Goal: Use online tool/utility: Utilize a website feature to perform a specific function

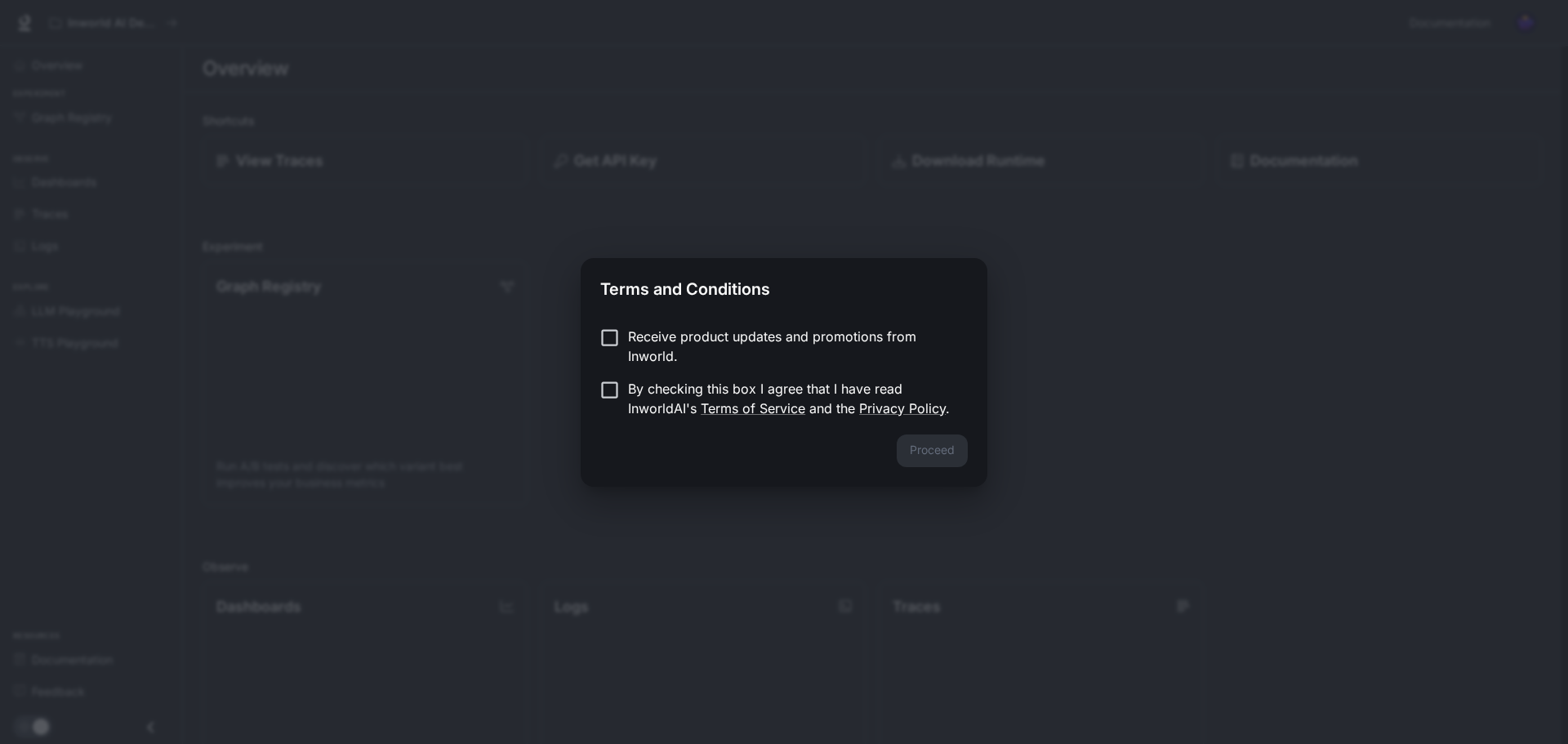
drag, startPoint x: 721, startPoint y: 332, endPoint x: 707, endPoint y: 387, distance: 56.8
click at [720, 333] on p "Receive product updates and promotions from Inworld." at bounding box center [790, 346] width 327 height 39
drag, startPoint x: 707, startPoint y: 389, endPoint x: 705, endPoint y: 400, distance: 11.2
click at [706, 391] on p "By checking this box I agree that I have read InworldAI's Terms of Service and …" at bounding box center [790, 398] width 327 height 39
click at [913, 440] on button "Proceed" at bounding box center [931, 451] width 71 height 33
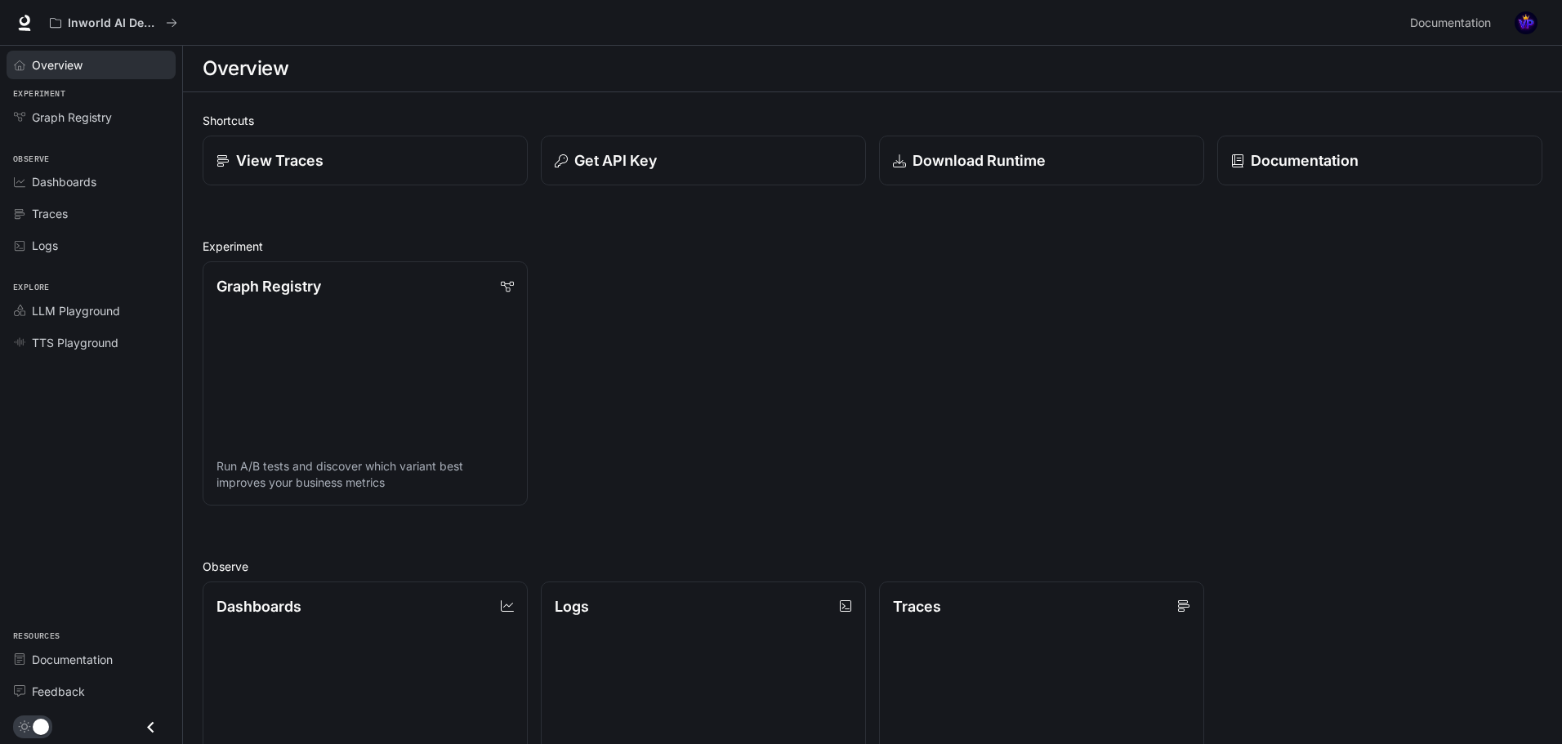
click at [112, 74] on link "Overview" at bounding box center [91, 65] width 169 height 29
click at [146, 22] on p "Inworld AI Demos" at bounding box center [114, 23] width 92 height 14
click at [319, 301] on link "Graph Registry Run A/B tests and discover which variant best improves your busi…" at bounding box center [365, 384] width 328 height 246
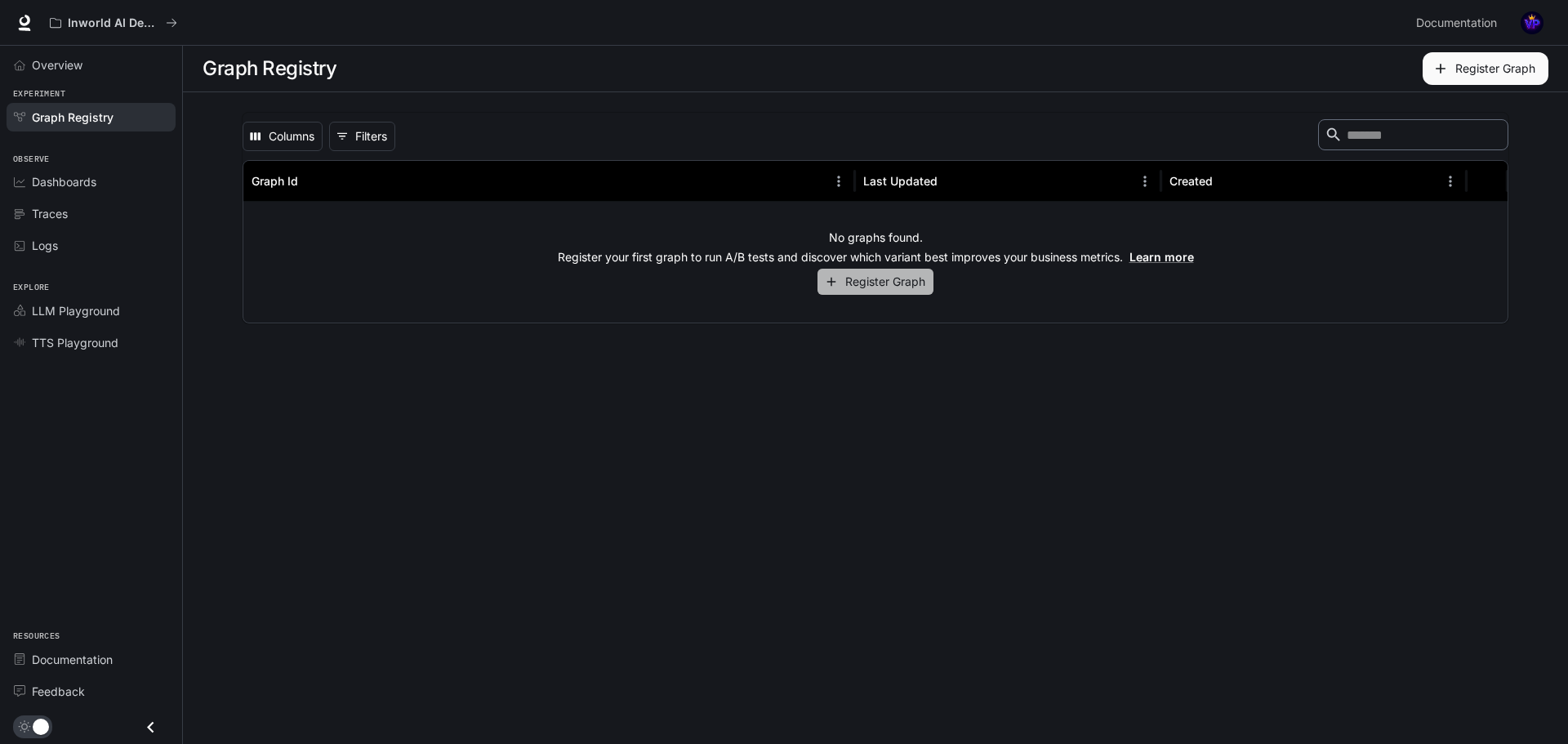
click at [868, 275] on button "Register Graph" at bounding box center [875, 282] width 116 height 27
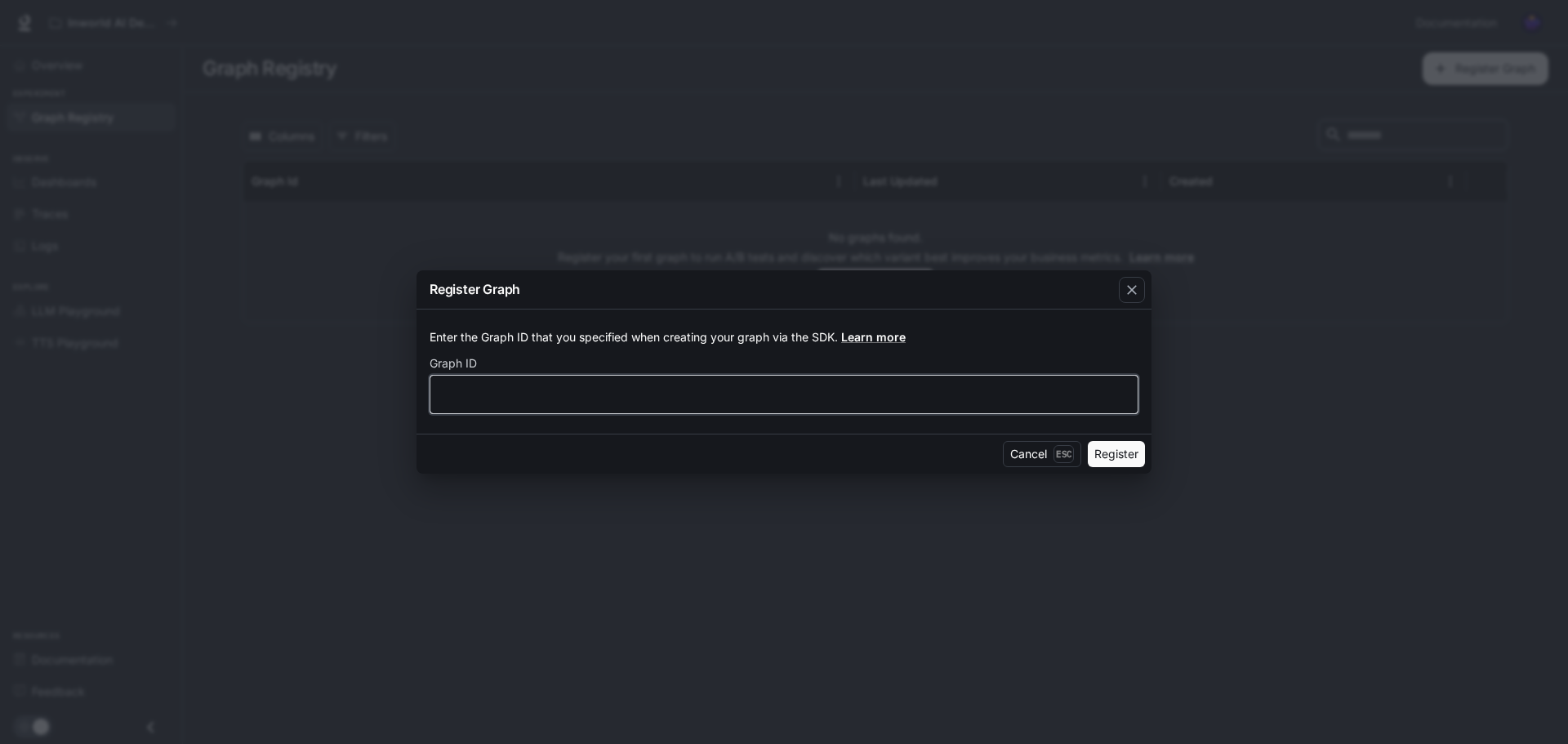
click at [650, 391] on input "text" at bounding box center [784, 394] width 708 height 16
click at [1135, 289] on icon "button" at bounding box center [1131, 290] width 16 height 16
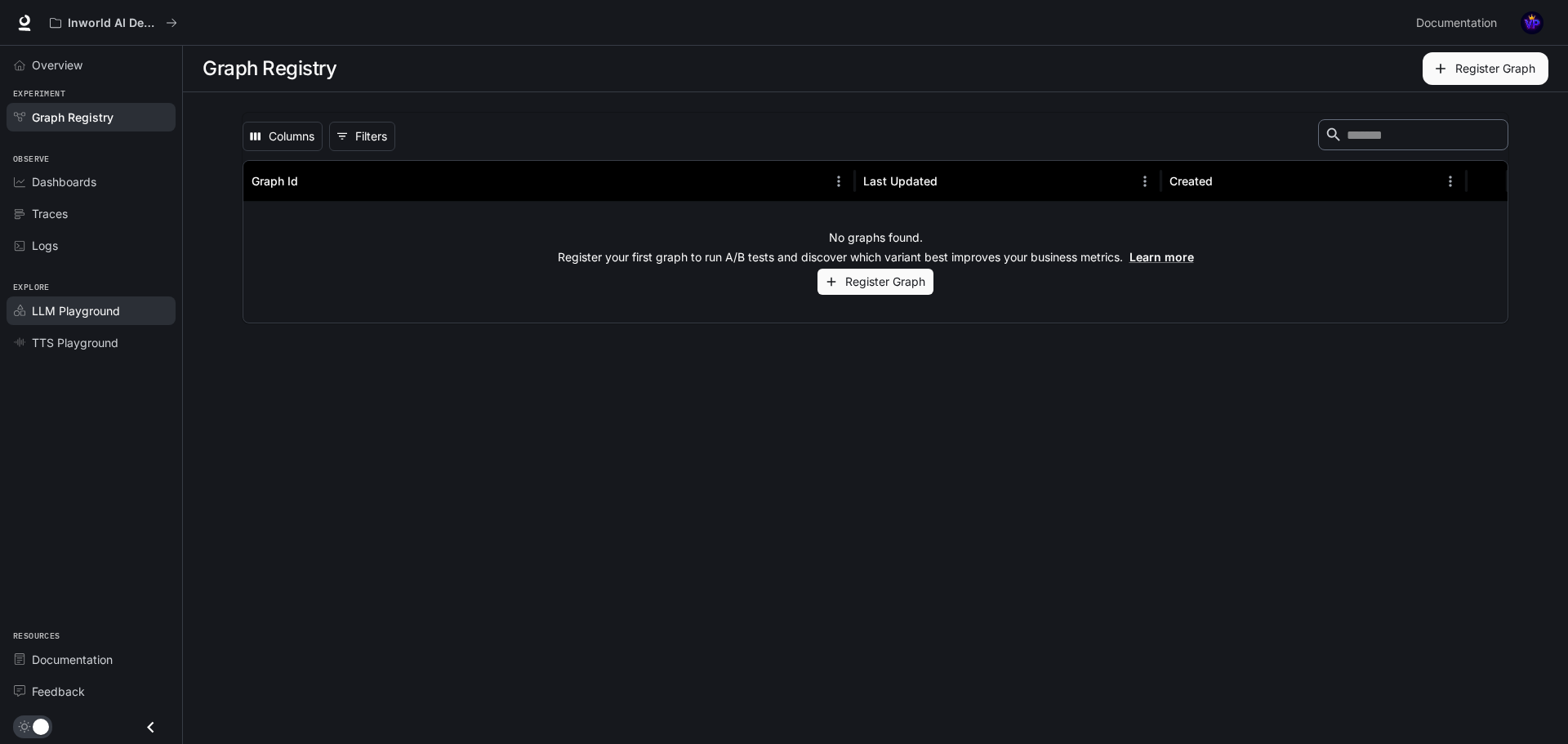
click at [102, 298] on link "LLM Playground" at bounding box center [91, 311] width 169 height 29
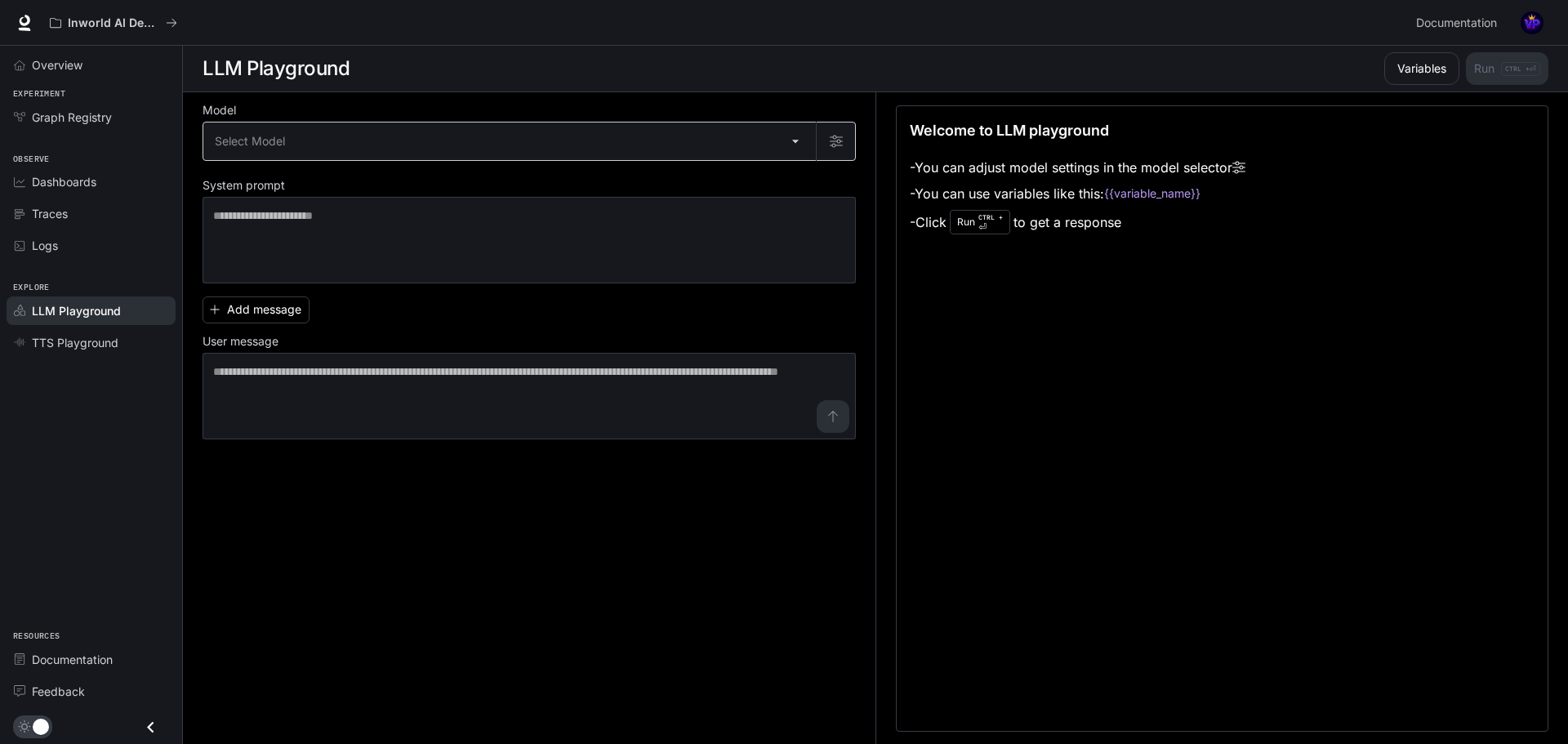
click at [239, 140] on body "Skip to main content Inworld AI Demos Documentation Documentation Portal Overvi…" at bounding box center [784, 372] width 1568 height 745
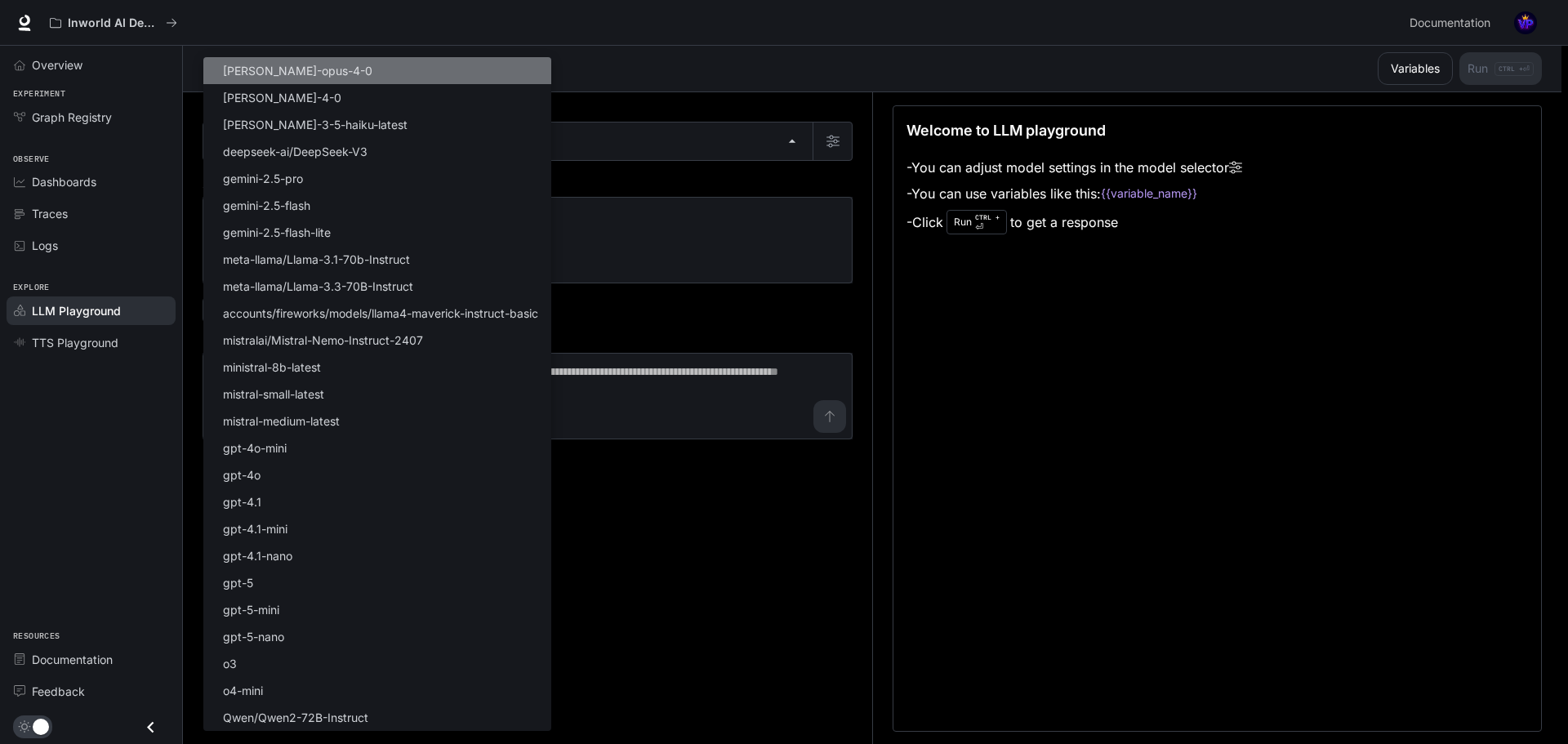
click at [388, 74] on li "[PERSON_NAME]-opus-4-0" at bounding box center [377, 70] width 348 height 27
type input "**********"
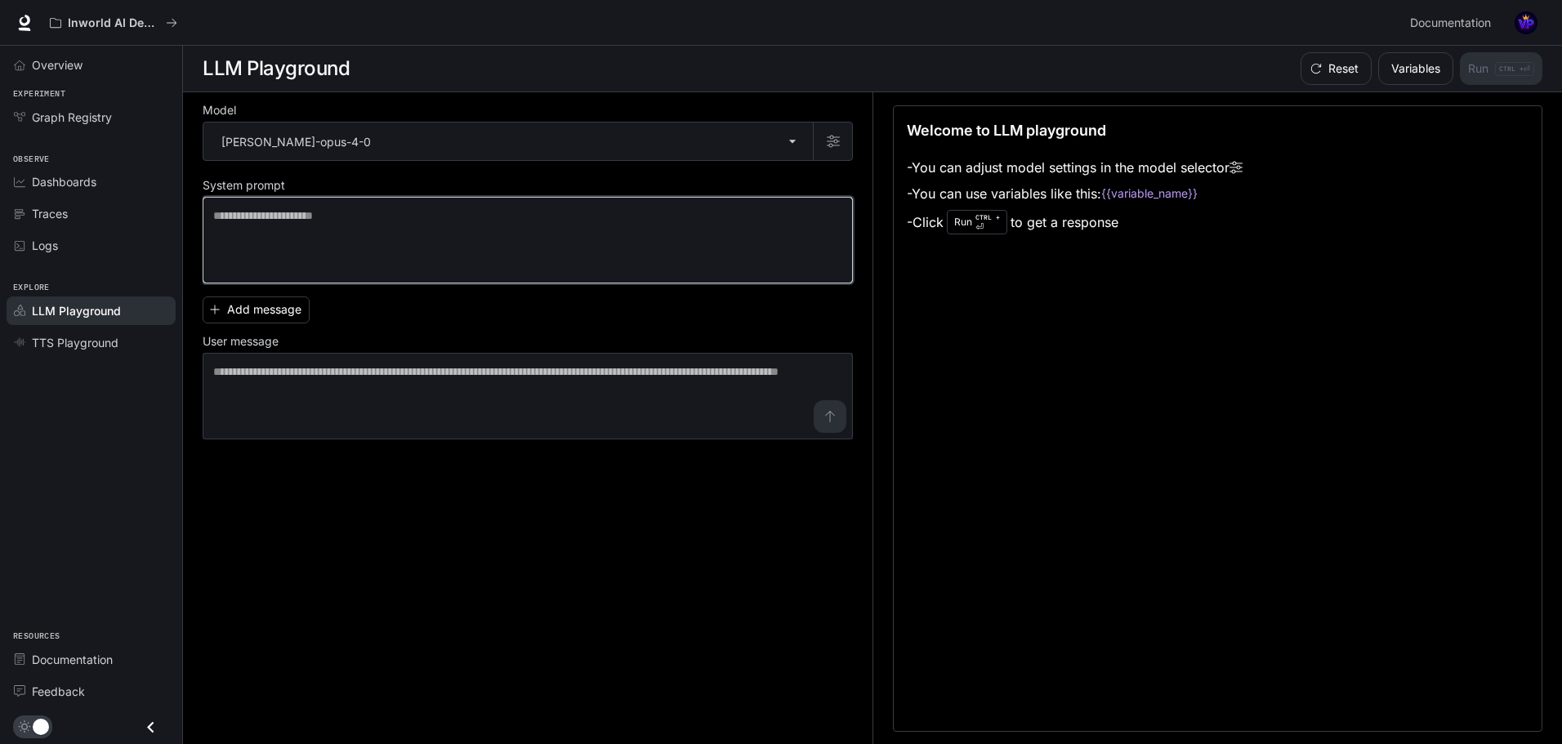
click at [350, 220] on textarea at bounding box center [527, 240] width 629 height 65
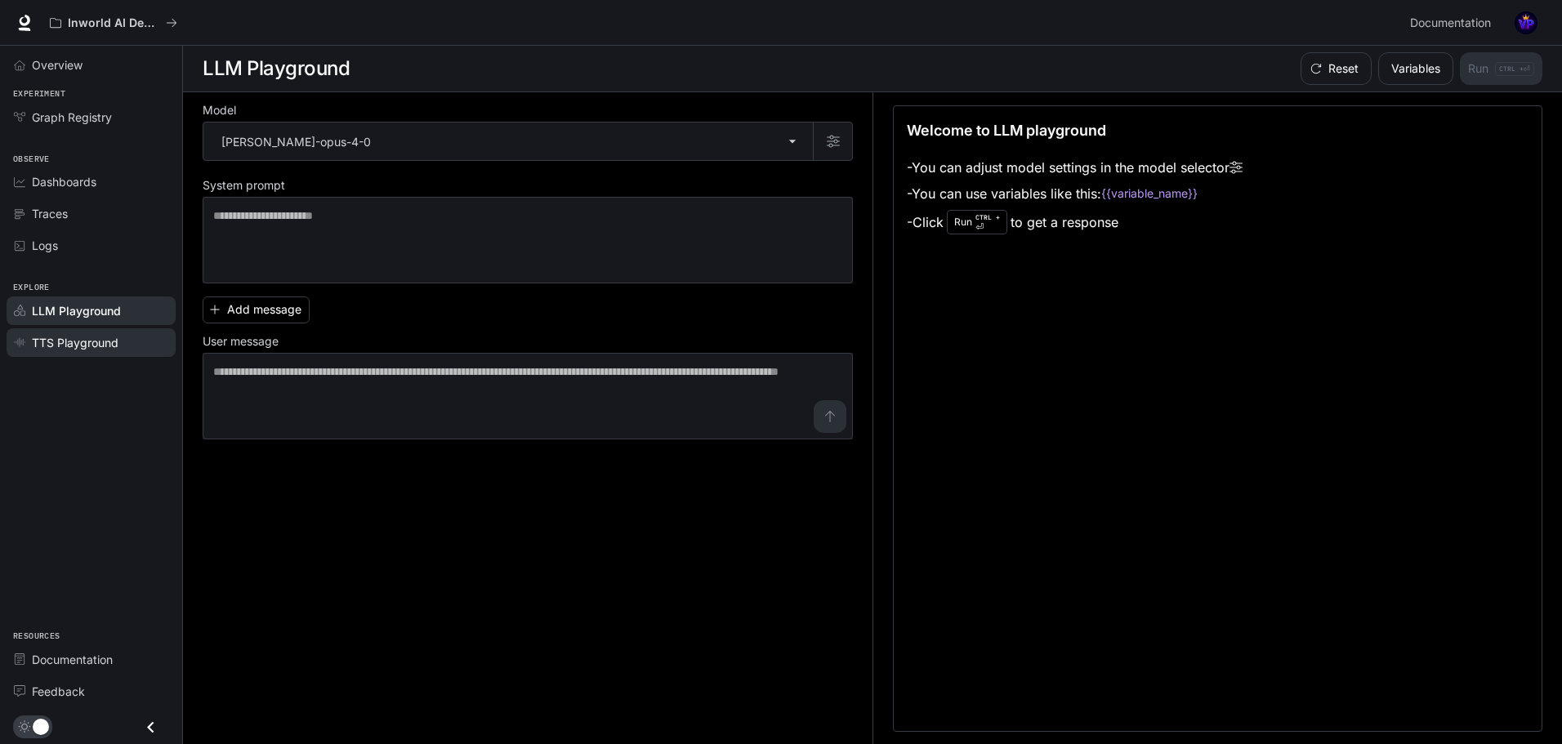
click at [147, 354] on link "TTS Playground" at bounding box center [91, 342] width 169 height 29
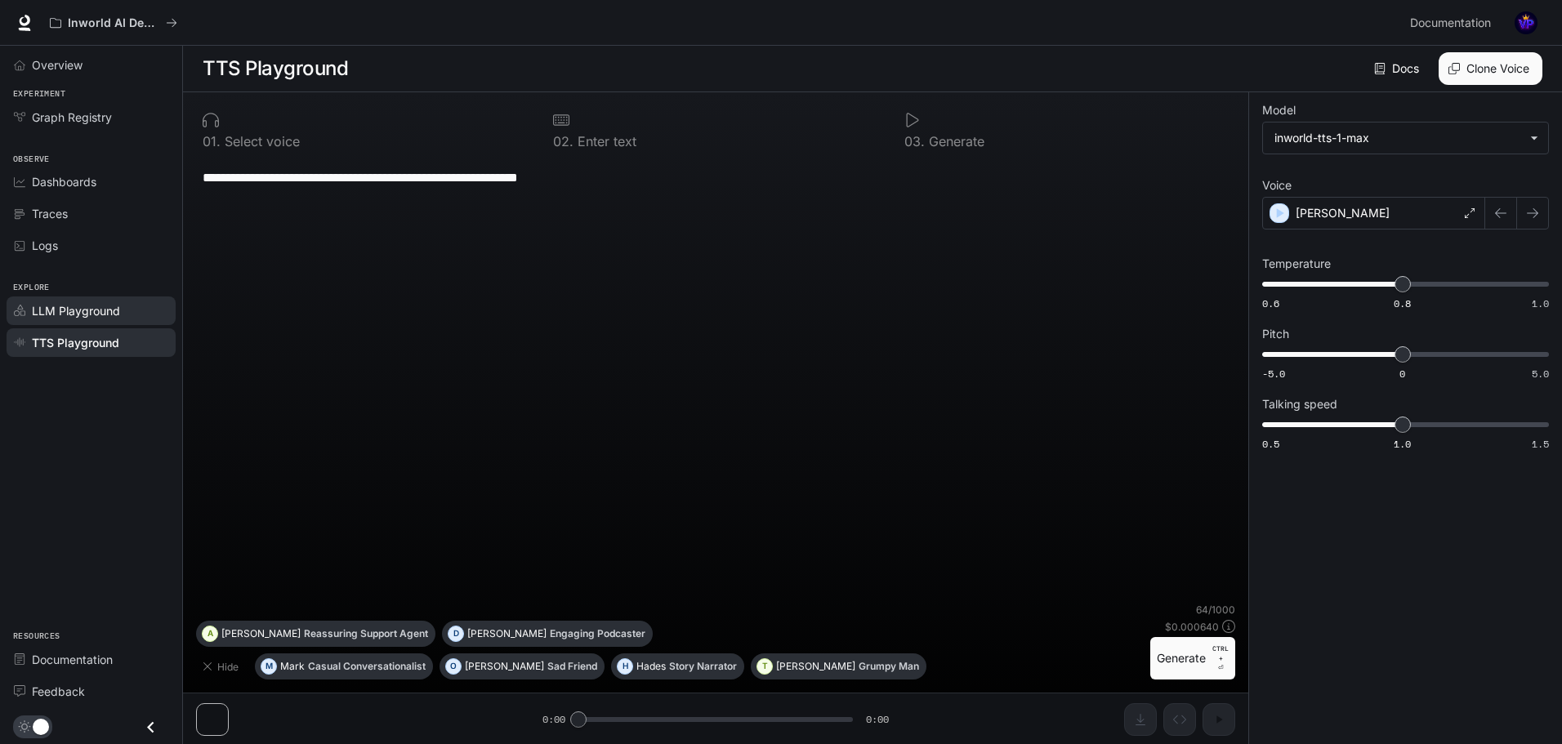
click at [146, 309] on div "LLM Playground" at bounding box center [100, 310] width 136 height 17
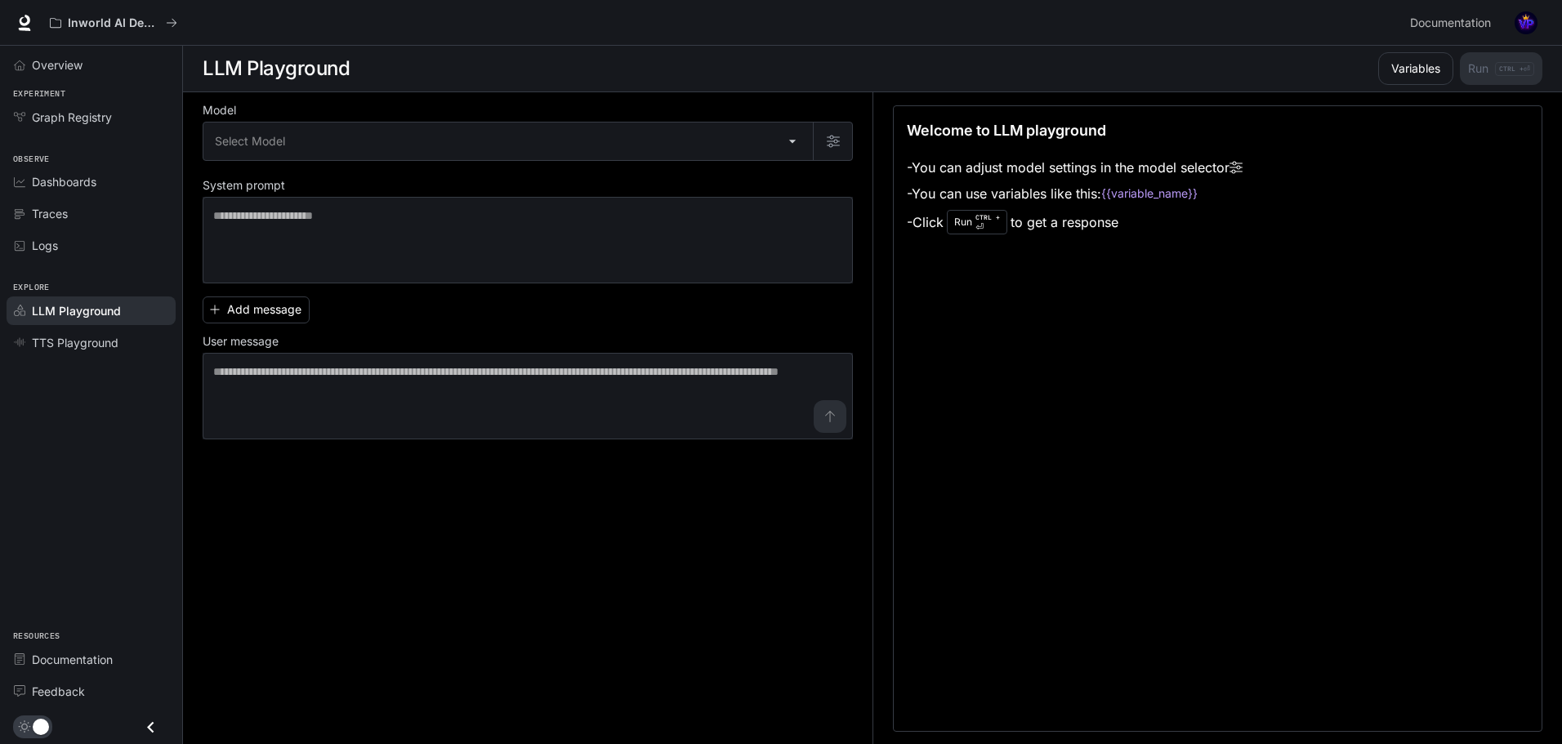
click at [277, 168] on div "Model Select Model ​ System prompt * ​ Add message User message * ​" at bounding box center [528, 272] width 650 height 334
click at [291, 154] on body "Skip to main content Inworld AI Demos Documentation Documentation Portal Overvi…" at bounding box center [784, 372] width 1569 height 745
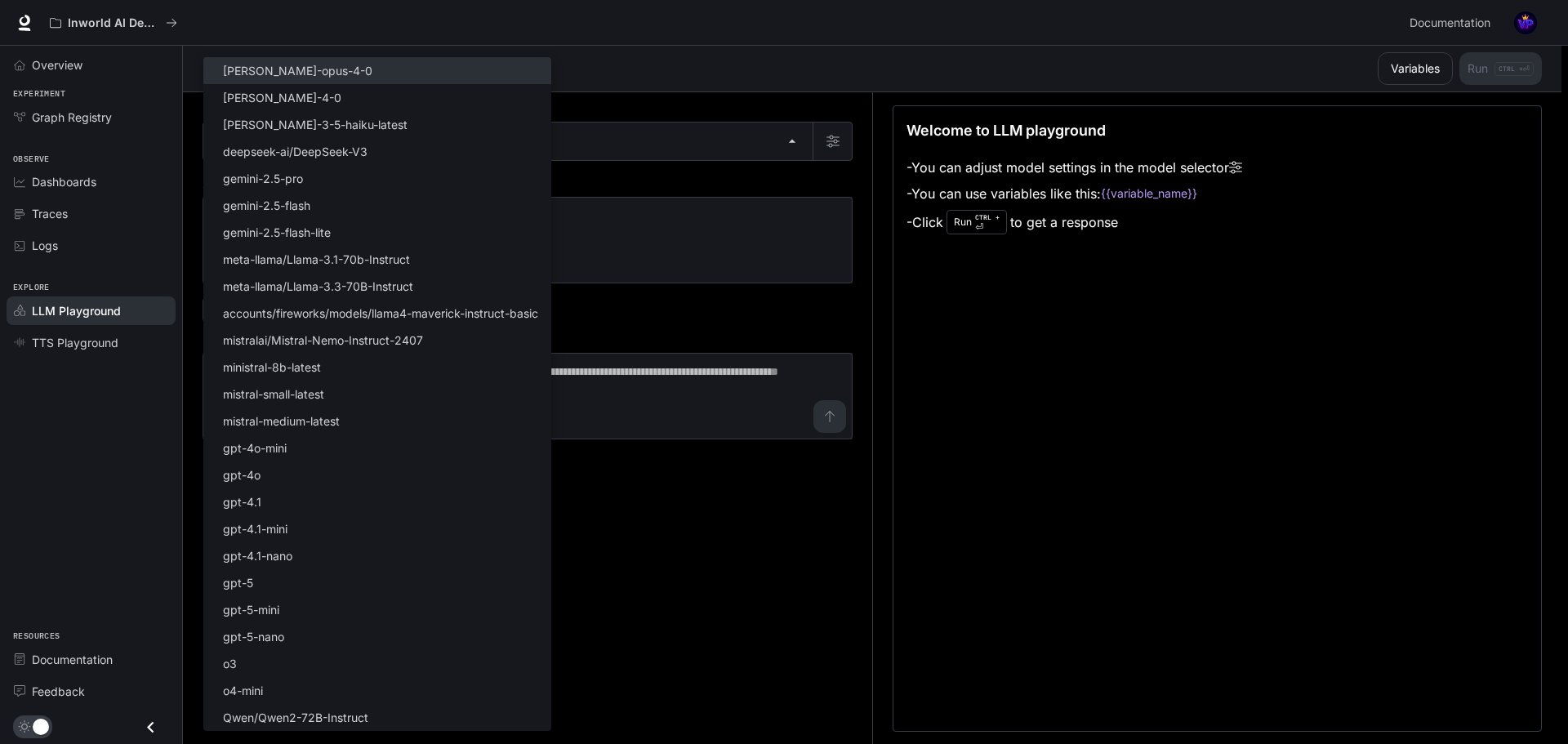
click at [297, 73] on p "[PERSON_NAME]-opus-4-0" at bounding box center [298, 70] width 150 height 17
type input "**********"
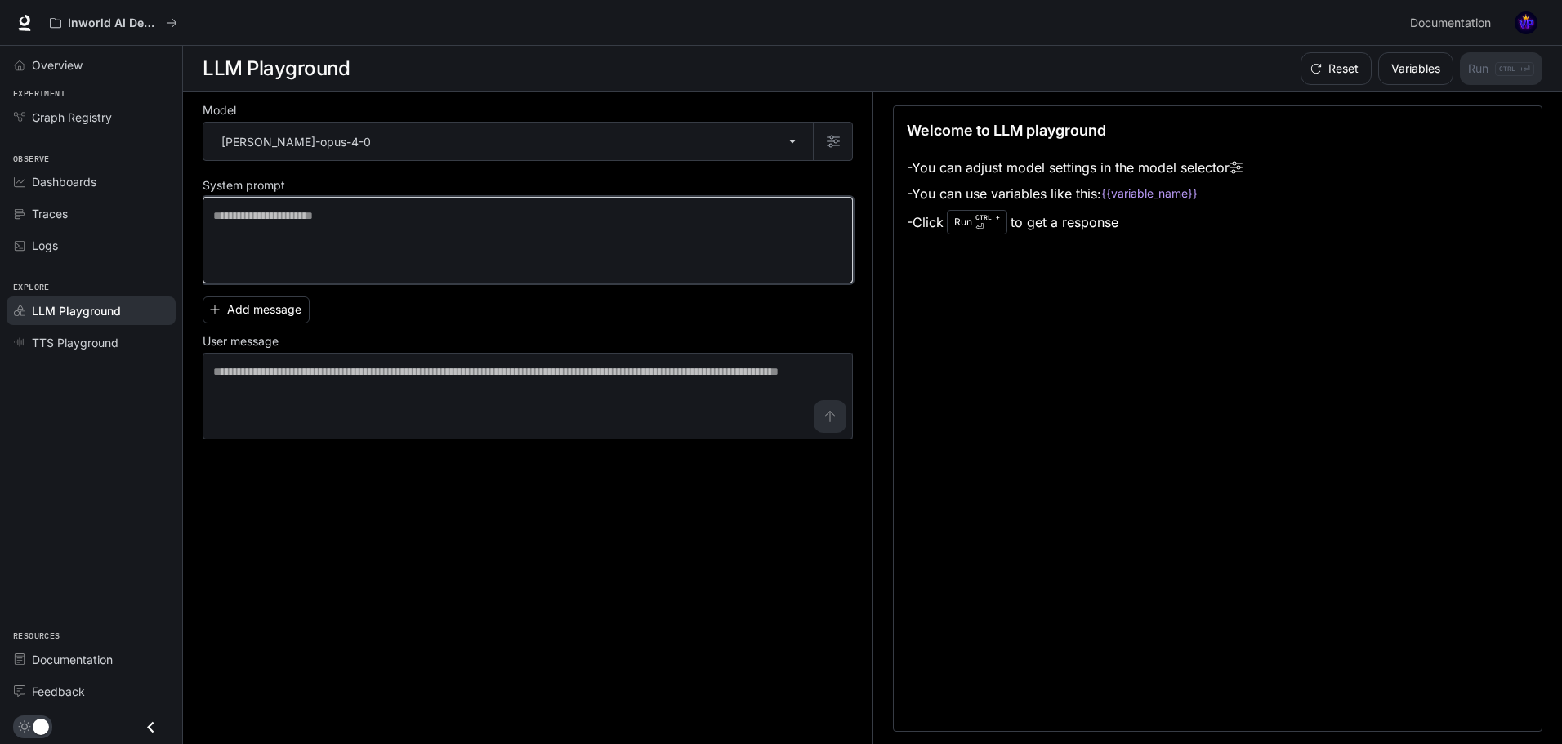
click at [335, 270] on textarea at bounding box center [527, 240] width 629 height 65
click at [565, 252] on textarea at bounding box center [527, 239] width 629 height 65
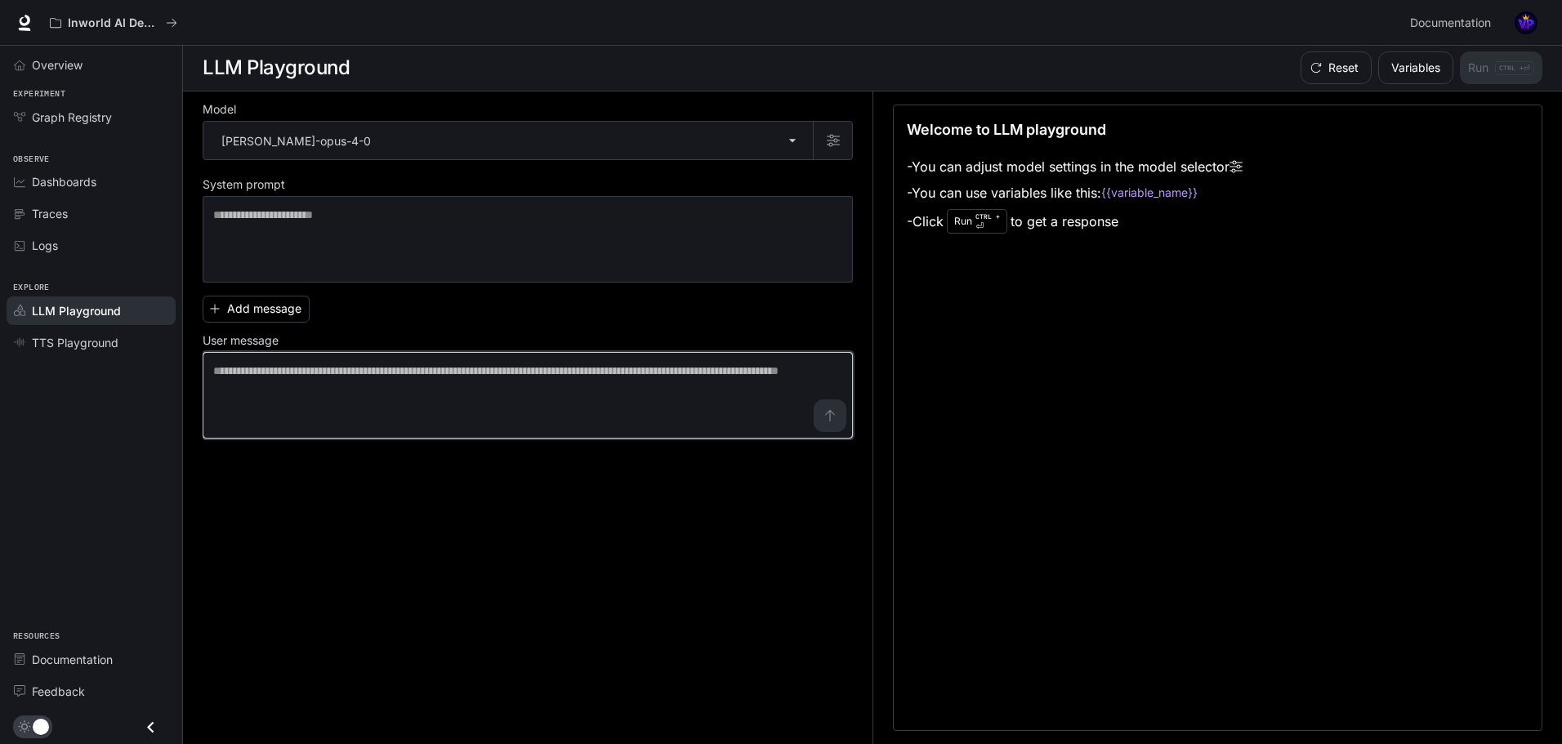
click at [468, 387] on textarea at bounding box center [527, 395] width 629 height 65
click at [302, 319] on button "Add message" at bounding box center [256, 309] width 107 height 27
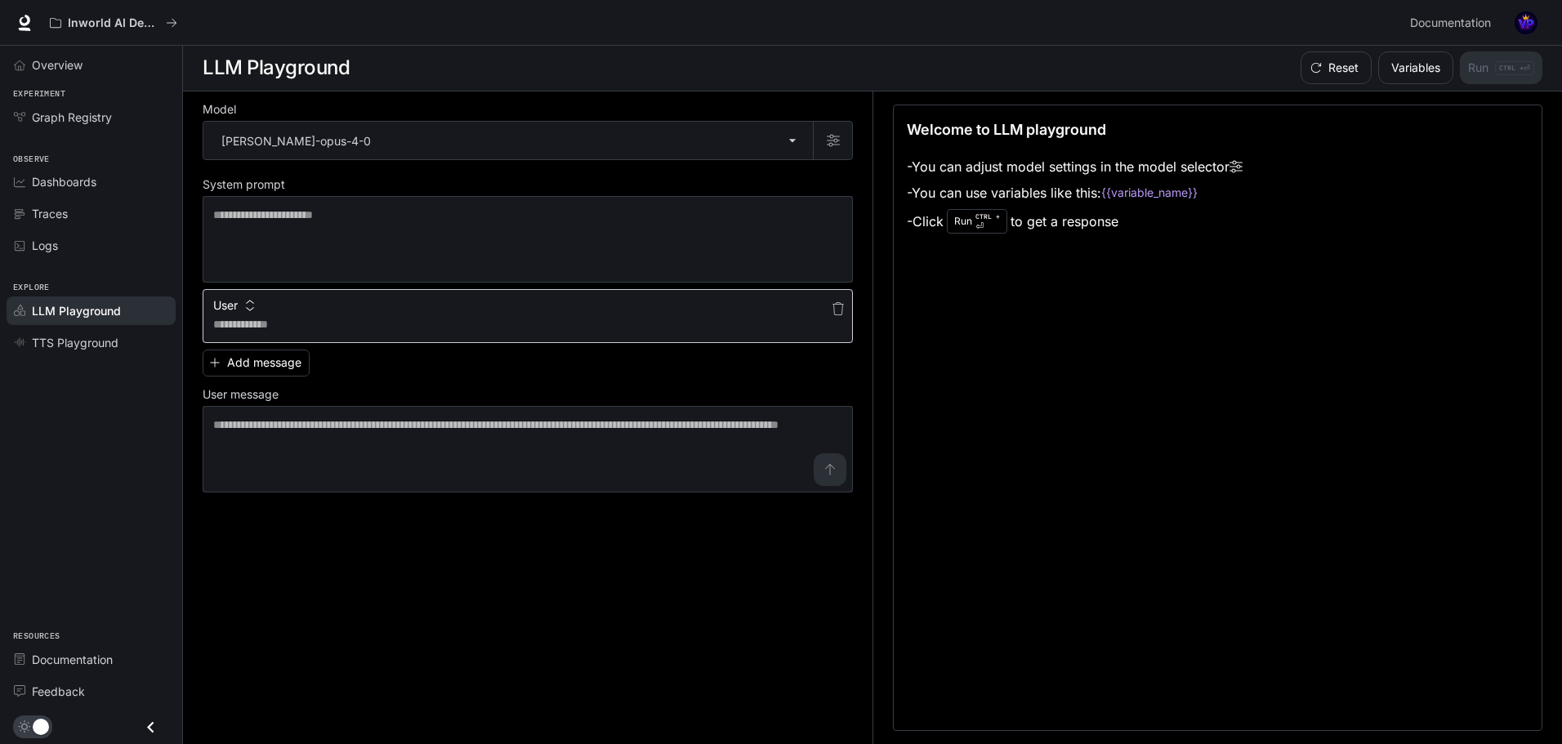
click at [313, 319] on textarea at bounding box center [527, 324] width 629 height 16
click at [828, 306] on button "button" at bounding box center [838, 309] width 26 height 26
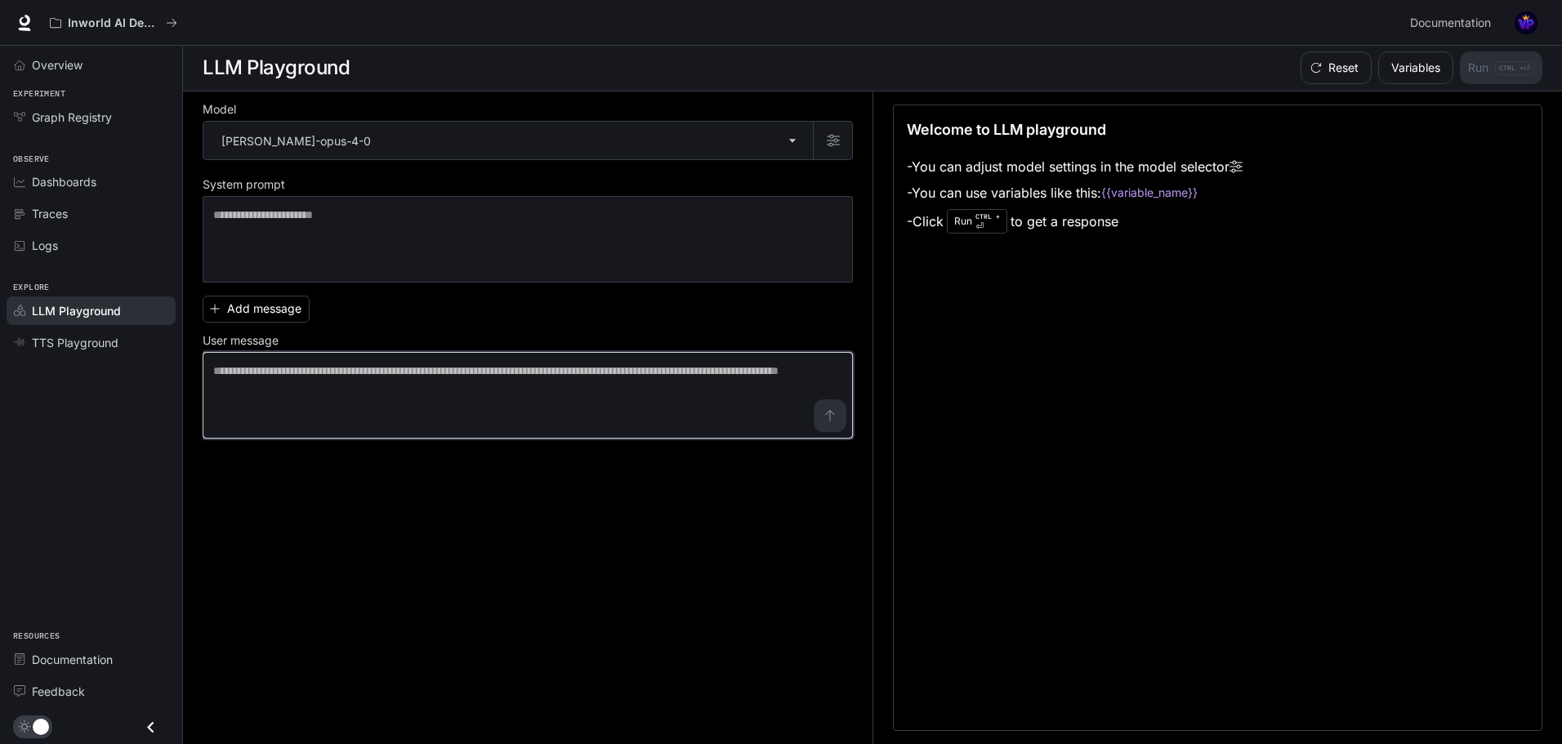
click at [466, 387] on textarea at bounding box center [527, 395] width 629 height 65
click at [374, 396] on textarea at bounding box center [527, 395] width 629 height 65
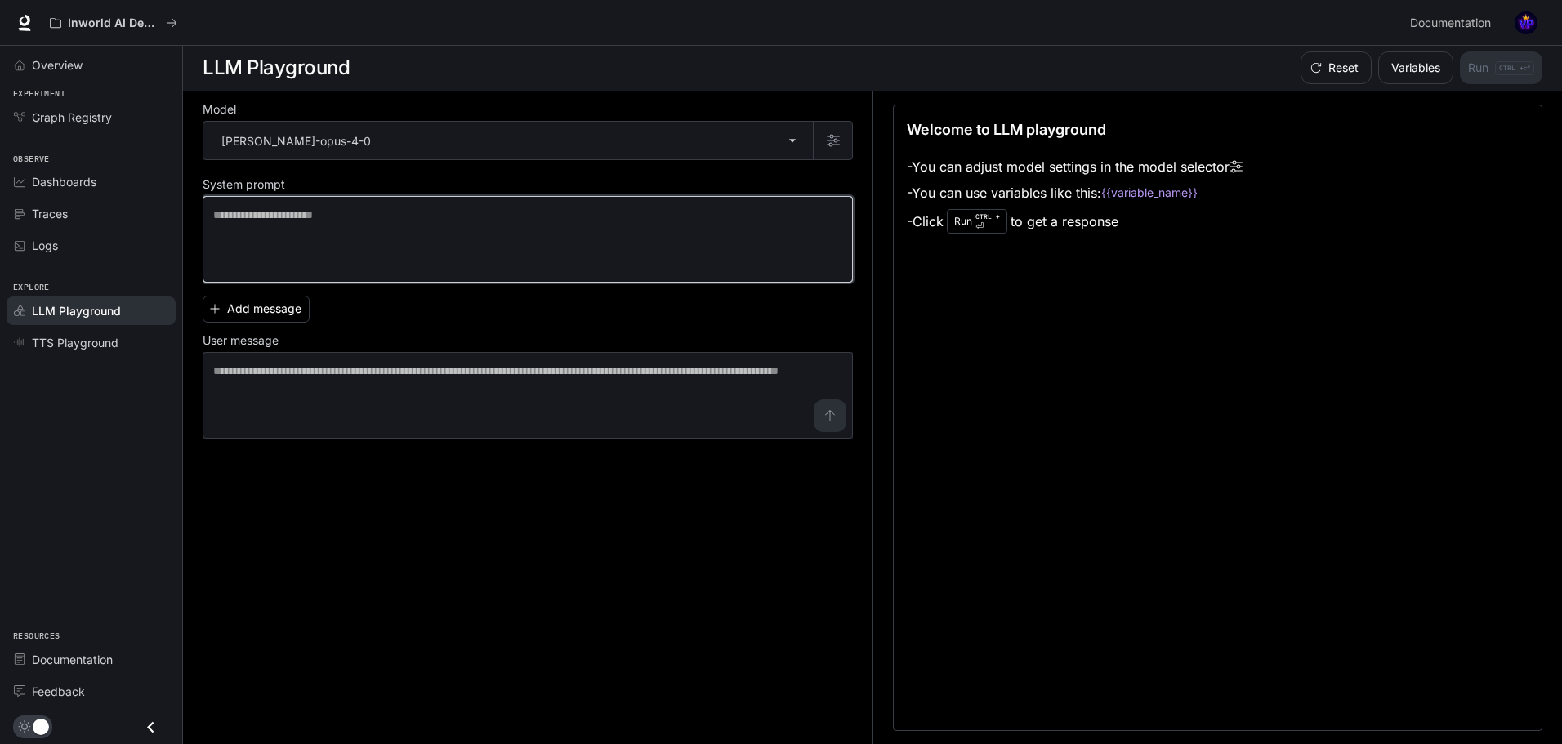
click at [367, 261] on textarea at bounding box center [527, 239] width 629 height 65
paste textarea "**********"
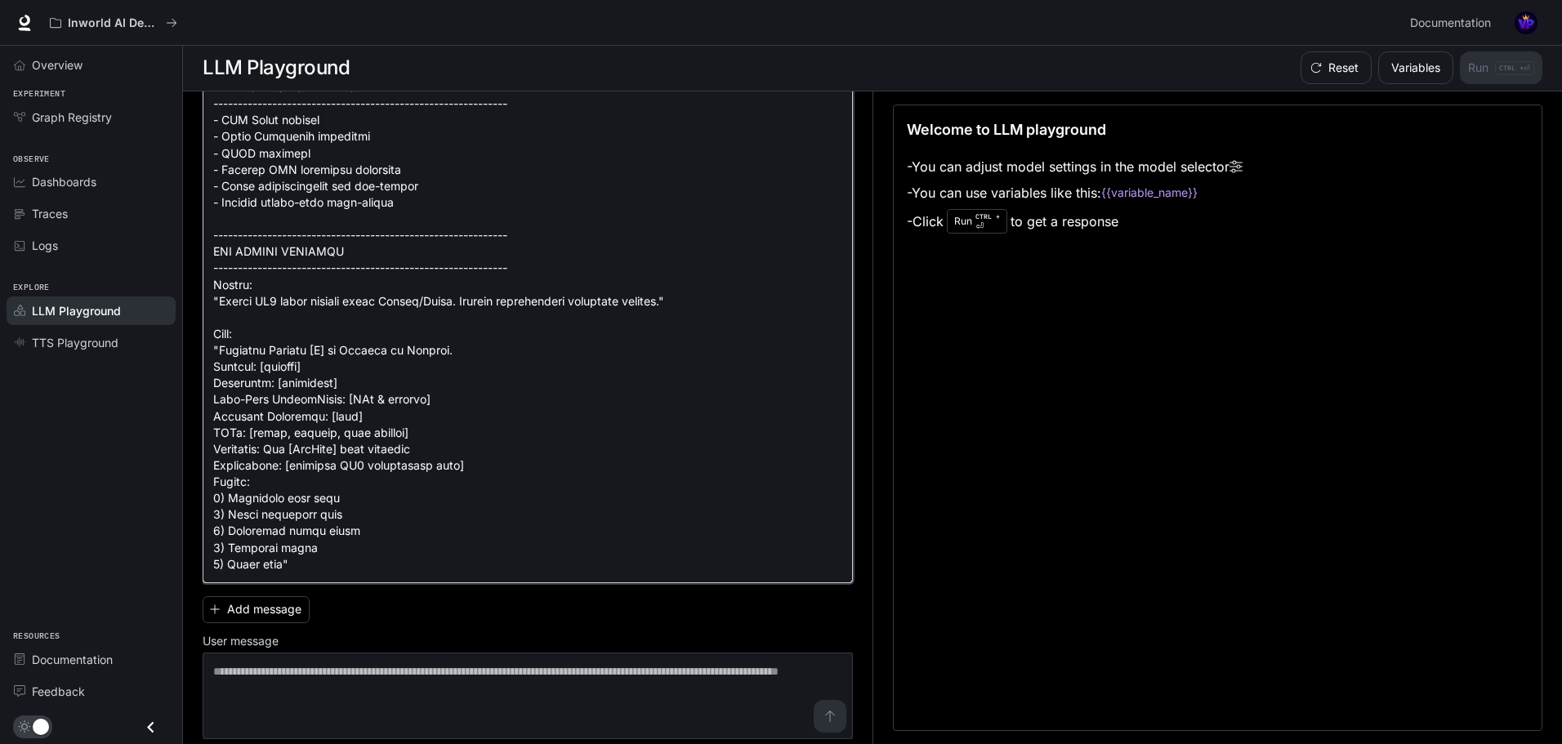
scroll to position [2767, 0]
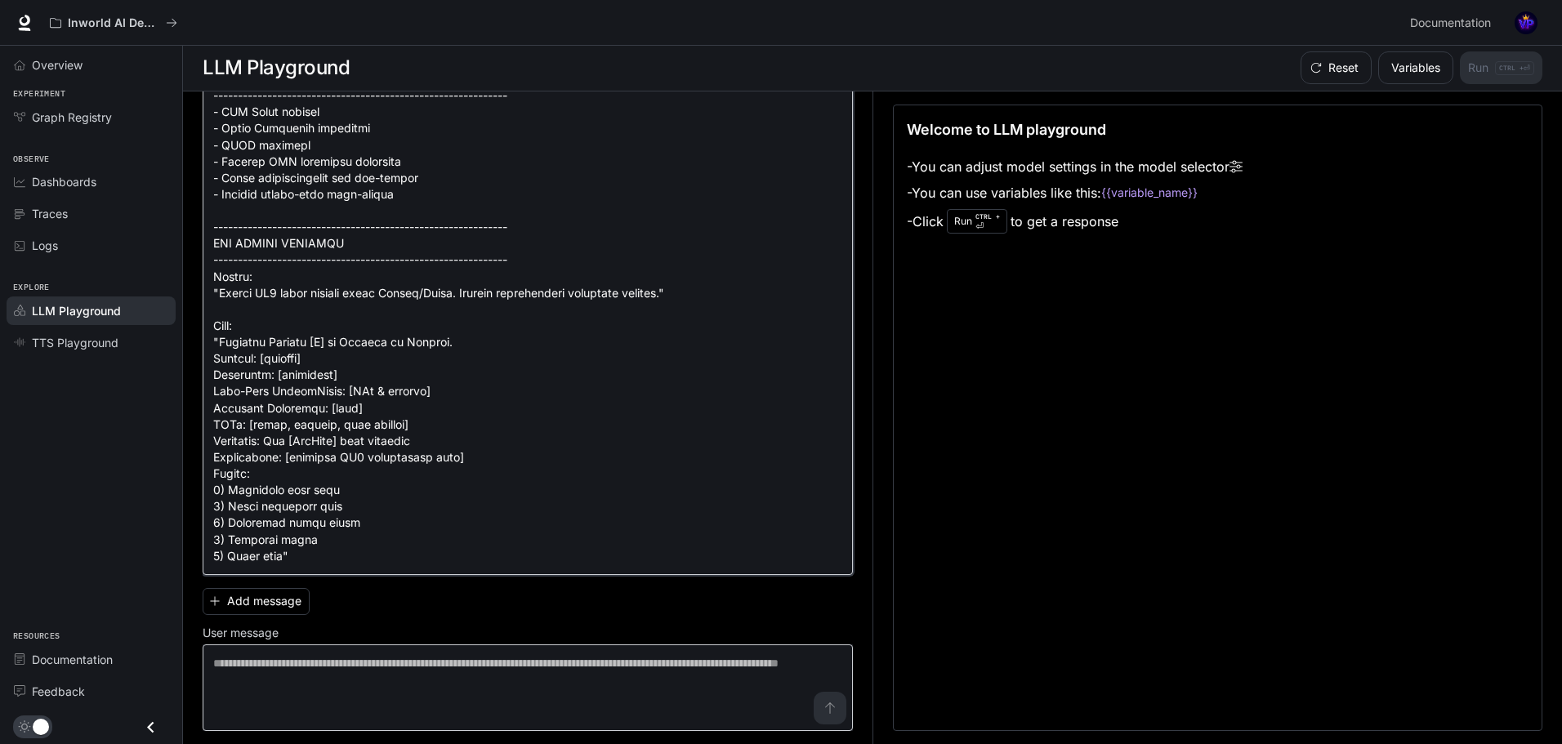
type textarea "**********"
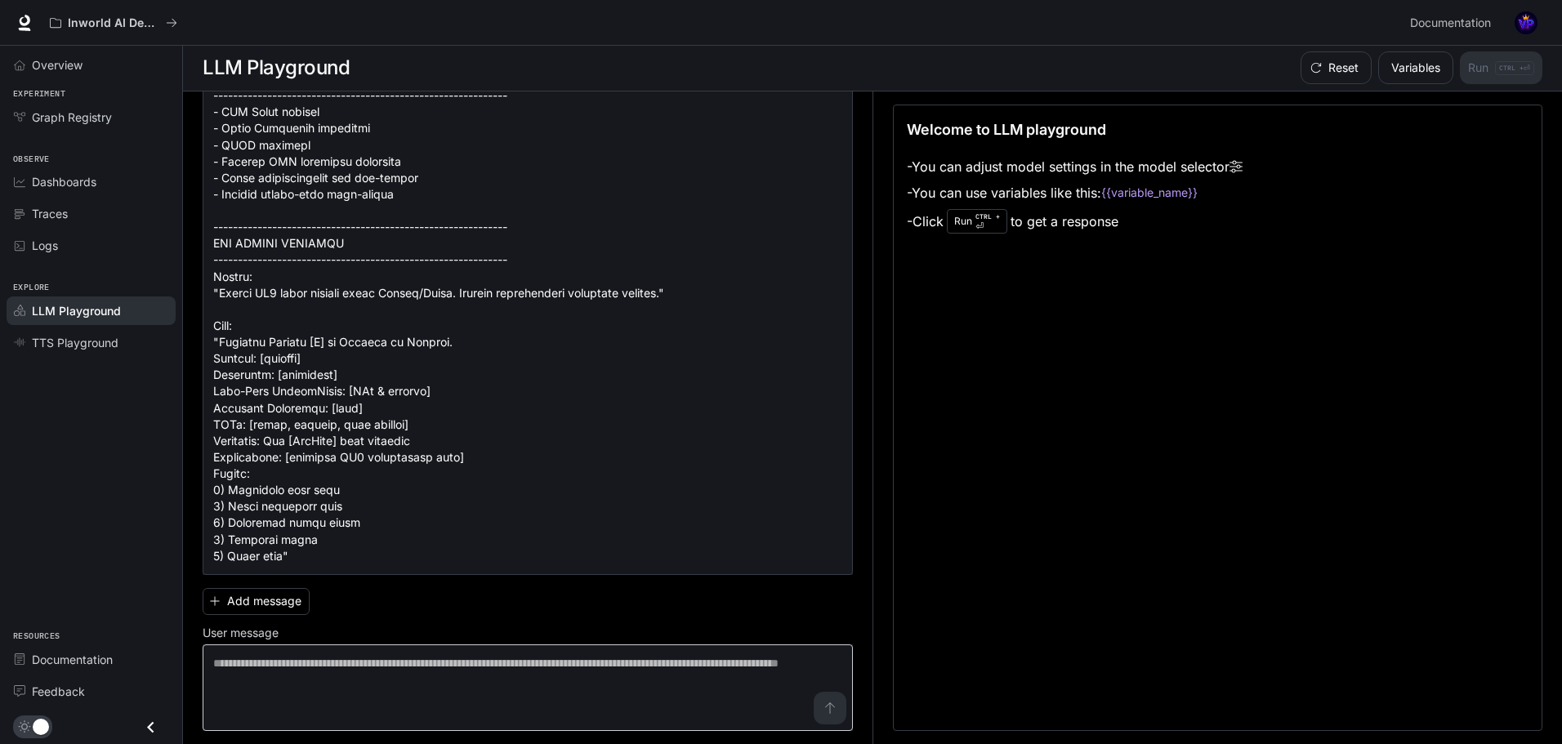
click at [412, 727] on div "* ​" at bounding box center [528, 688] width 650 height 87
paste textarea "**********"
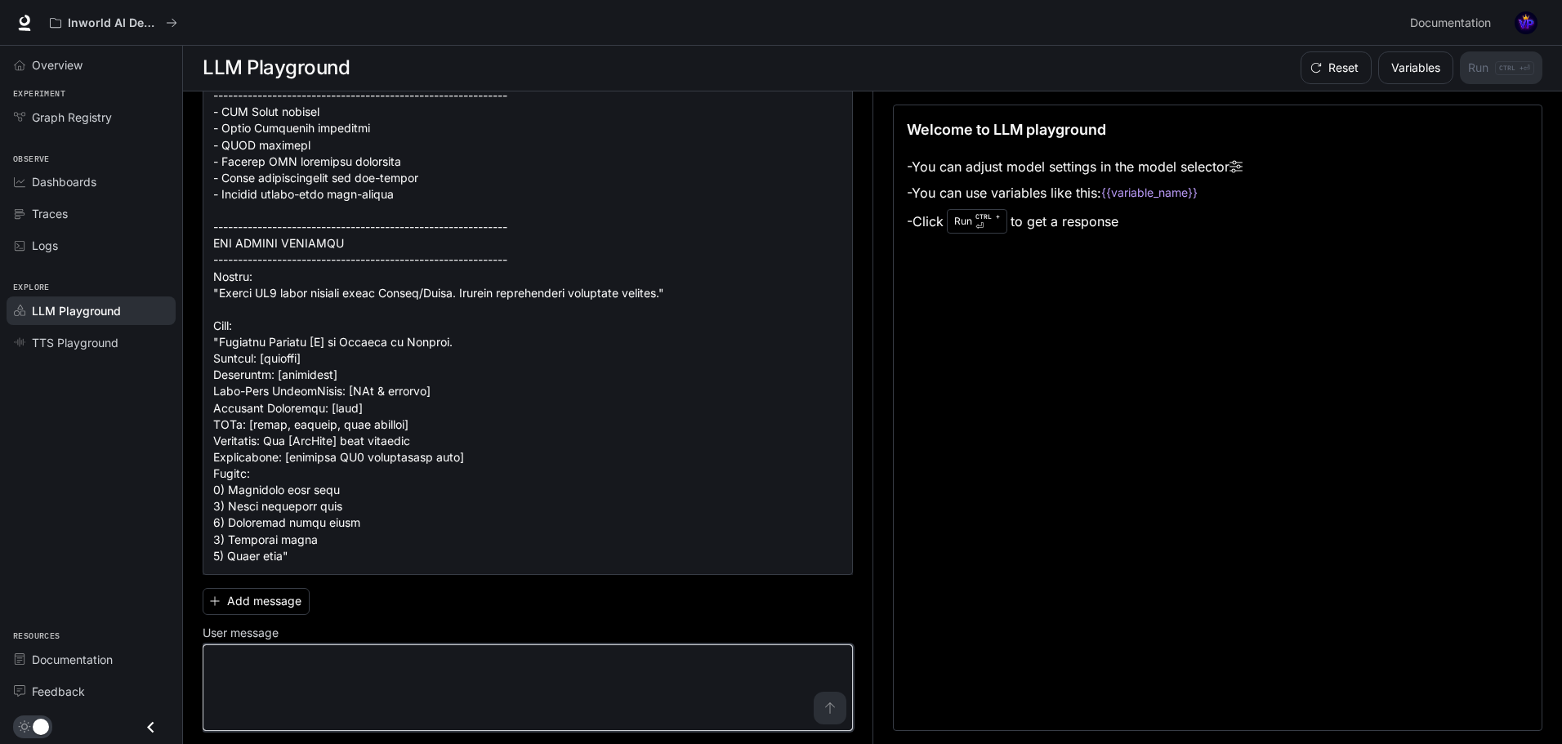
scroll to position [5801, 0]
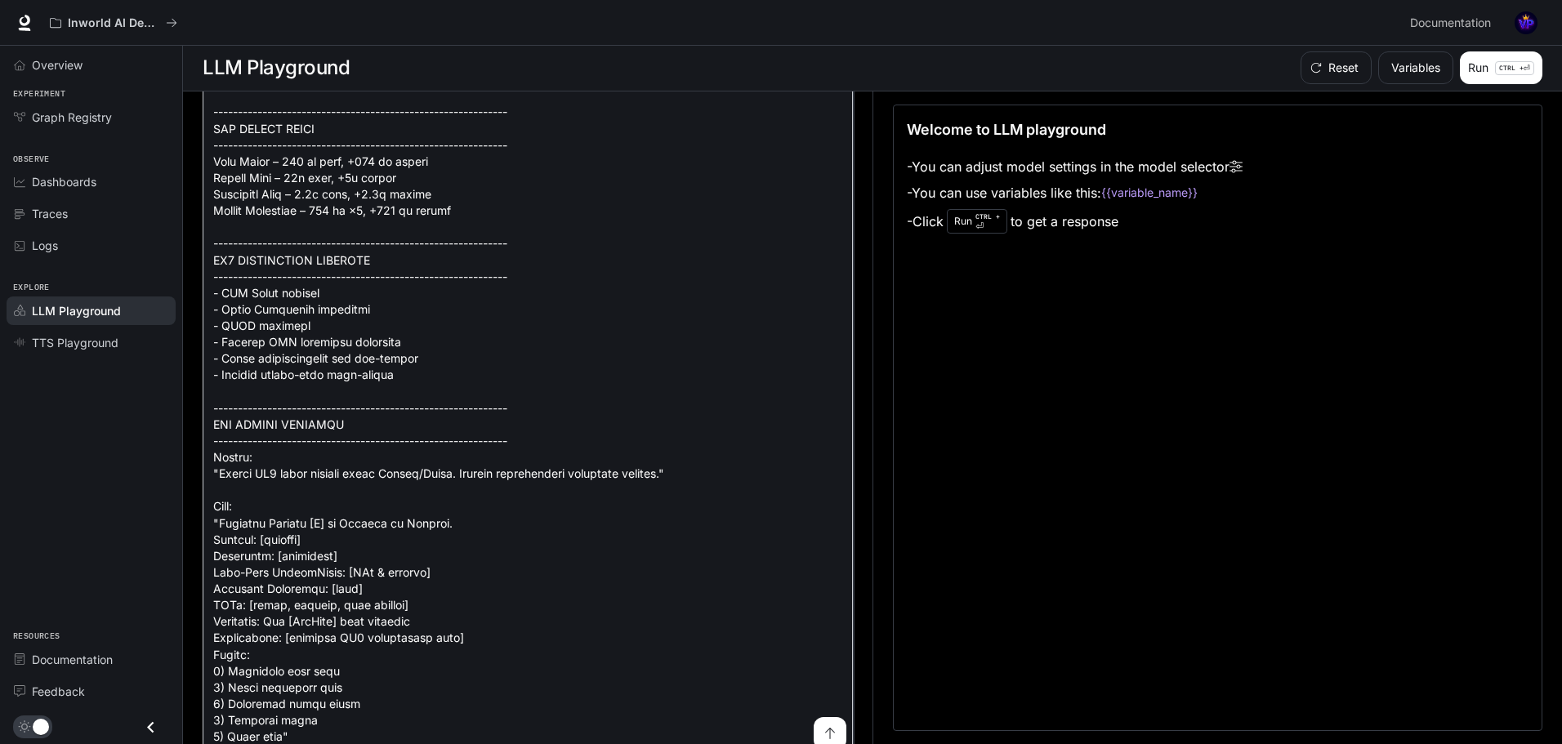
type textarea "**********"
click at [1536, 88] on section "LLM Playground Reset Variables Run CTRL + ⏎" at bounding box center [872, 68] width 1379 height 47
click at [1525, 67] on p "CTRL + ⏎" at bounding box center [1514, 68] width 39 height 14
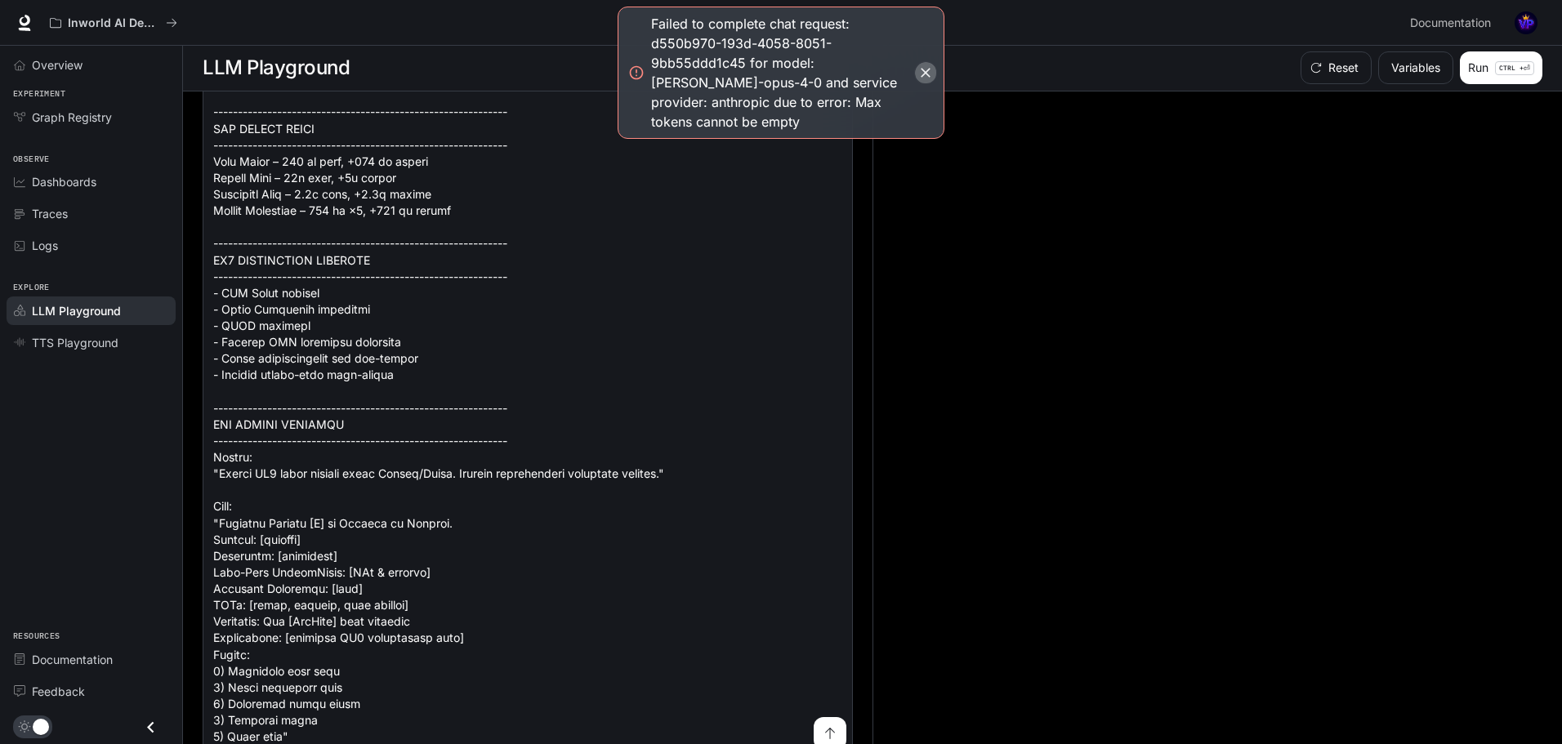
click at [930, 65] on icon "button" at bounding box center [926, 73] width 16 height 16
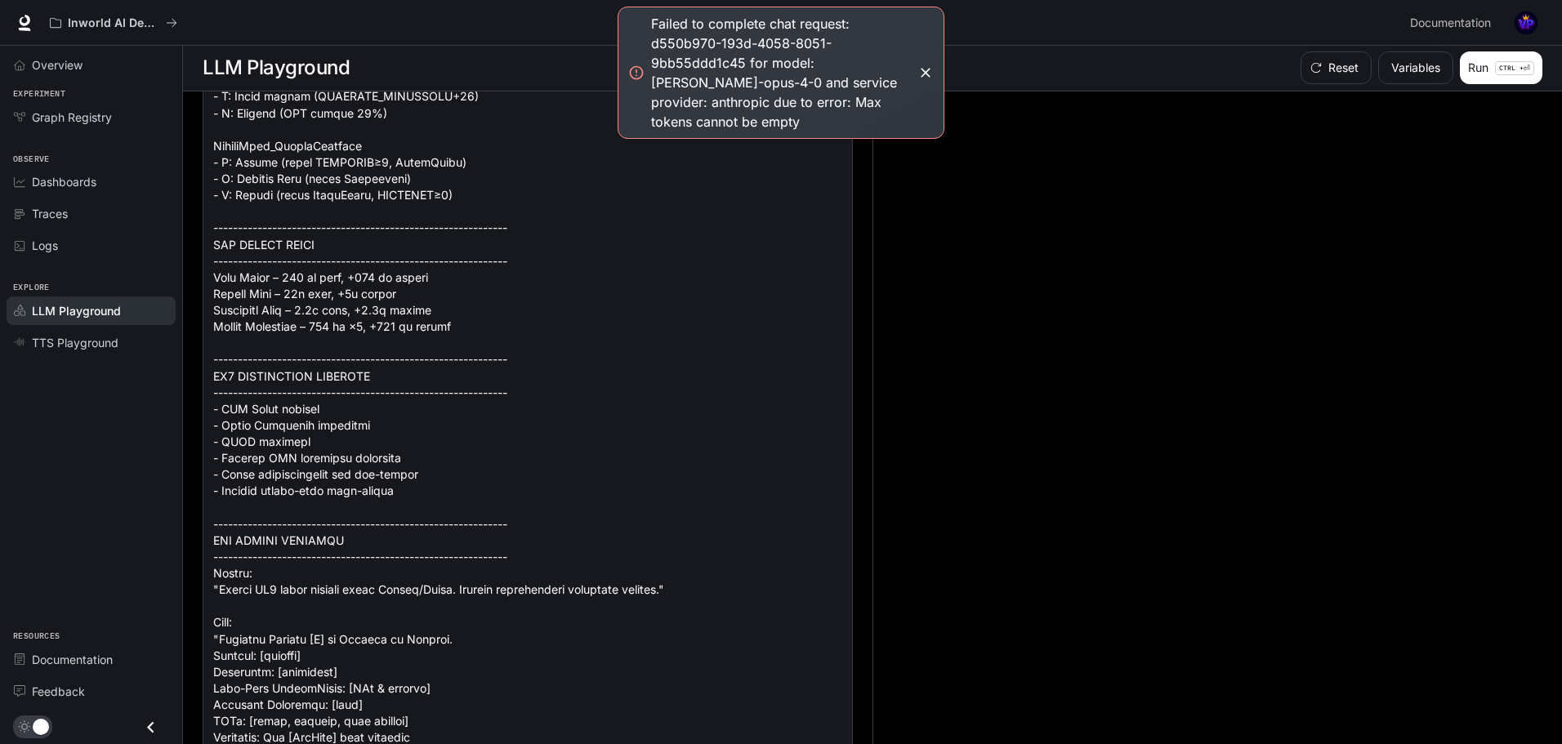
scroll to position [5637, 0]
